Goal: Check status: Check status

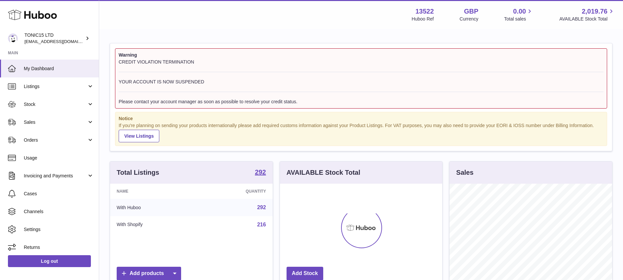
scroll to position [103, 162]
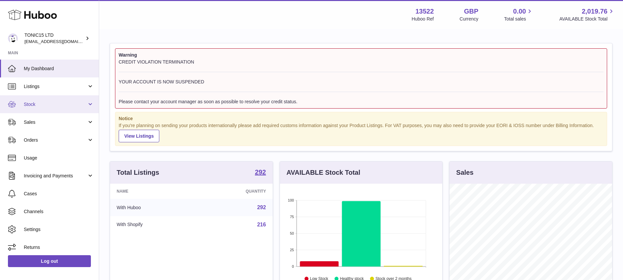
click at [59, 105] on span "Stock" at bounding box center [55, 104] width 63 height 6
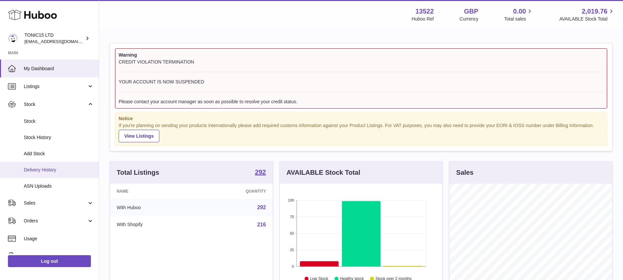
click at [52, 171] on span "Delivery History" at bounding box center [59, 170] width 70 height 6
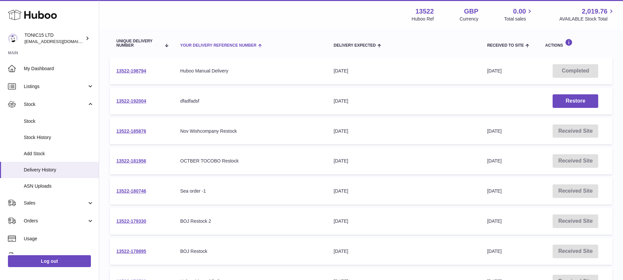
scroll to position [74, 0]
click at [137, 128] on link "13522-185876" at bounding box center [131, 129] width 30 height 5
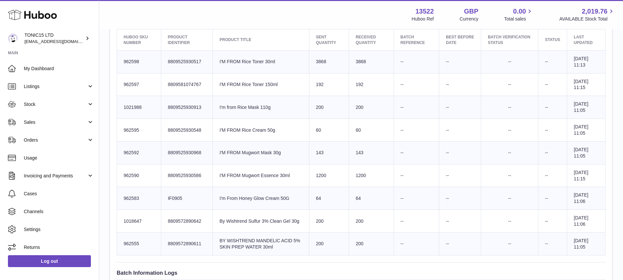
scroll to position [260, 0]
click at [50, 175] on span "Invoicing and Payments" at bounding box center [55, 175] width 63 height 6
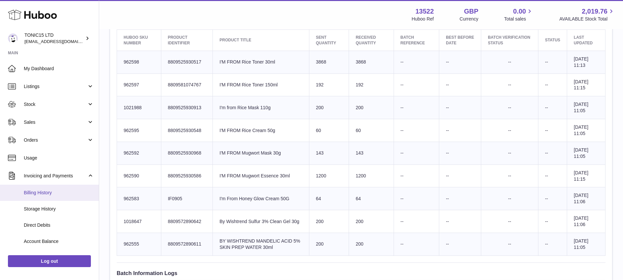
click at [49, 186] on link "Billing History" at bounding box center [49, 192] width 99 height 16
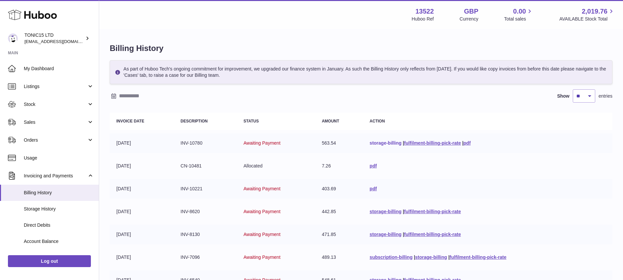
click at [385, 142] on link "storage-billing" at bounding box center [385, 142] width 32 height 5
click at [231, 14] on div "Menu Huboo 13522 Huboo Ref GBP Currency 0.00 Total sales 2,019.76 AVAILABLE Sto…" at bounding box center [361, 14] width 508 height 15
